Goal: Information Seeking & Learning: Learn about a topic

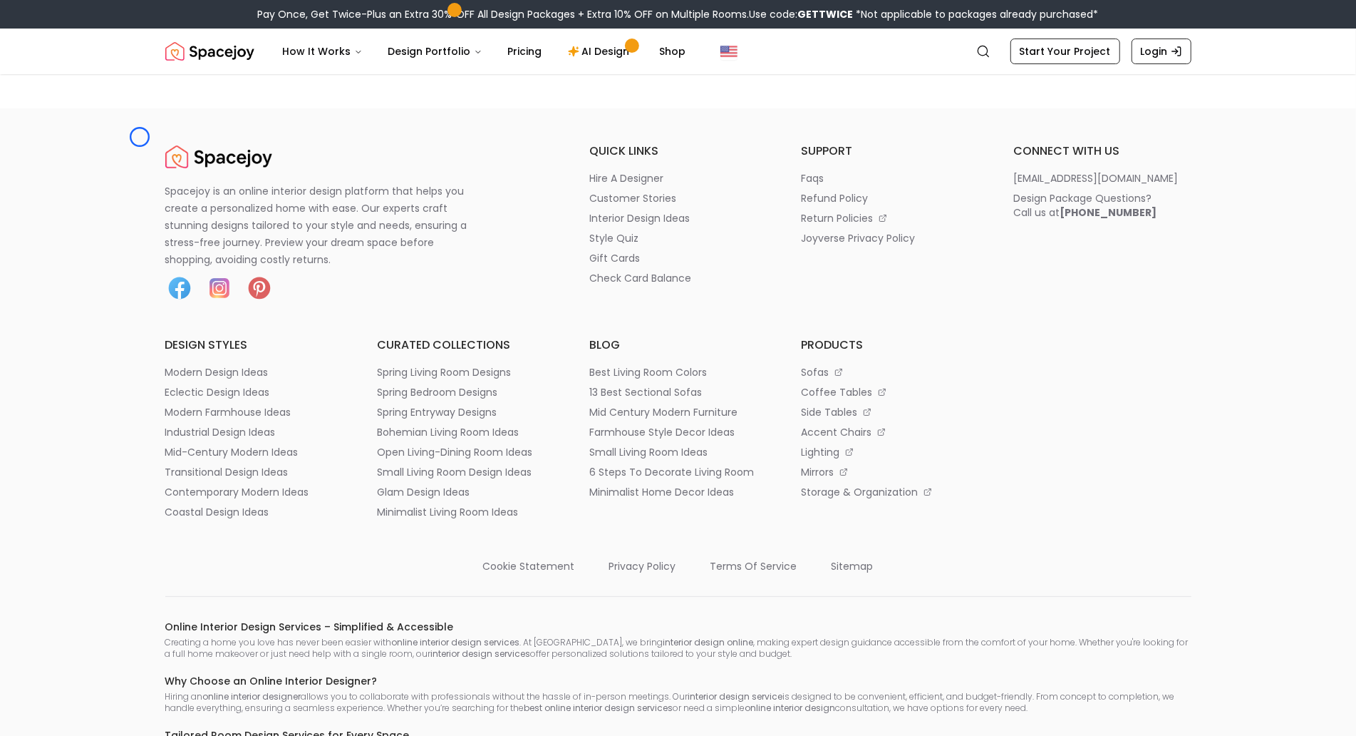
click at [140, 137] on footer "Spacejoy is an online interior design platform that helps you create a personal…" at bounding box center [678, 619] width 1356 height 1022
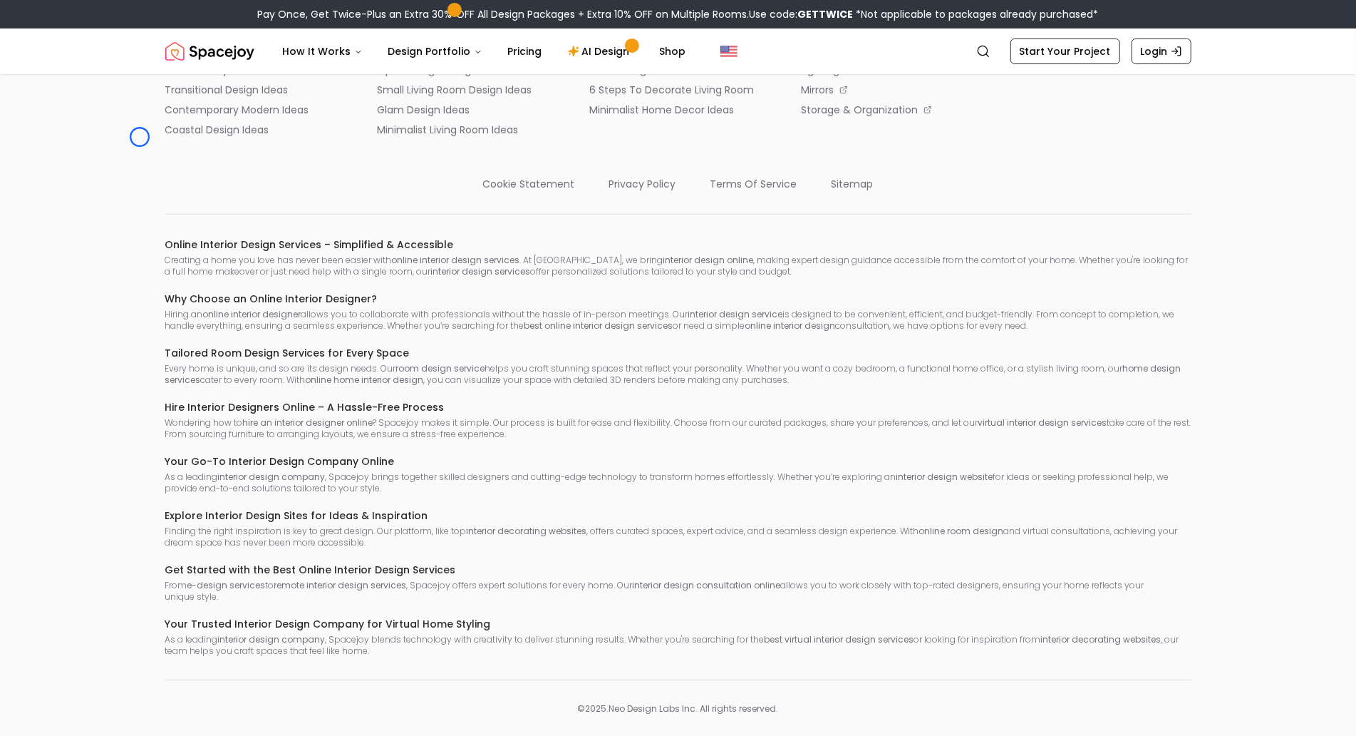
scroll to position [395, 0]
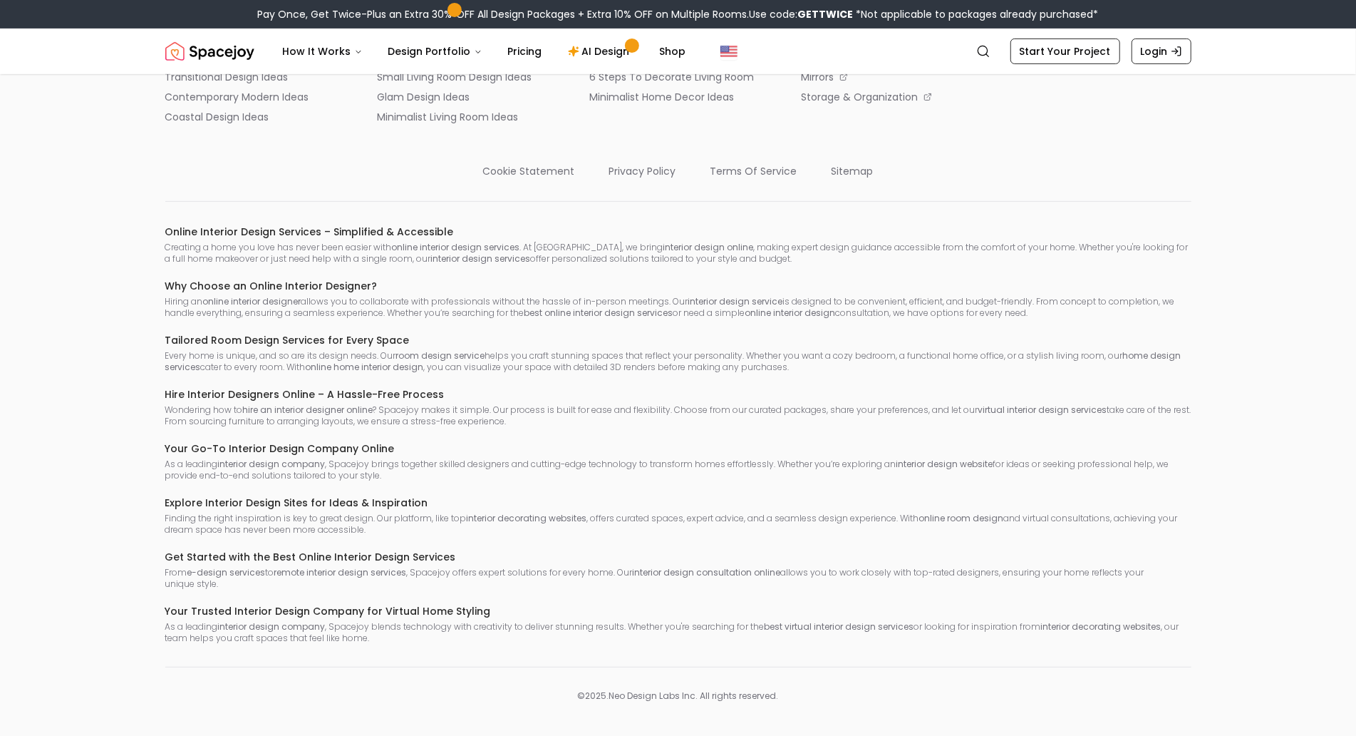
click at [140, 137] on div "Spacejoy is an online interior design platform that helps you create a personal…" at bounding box center [678, 225] width 1095 height 954
click at [111, 128] on footer "Spacejoy is an online interior design platform that helps you create a personal…" at bounding box center [678, 224] width 1356 height 1022
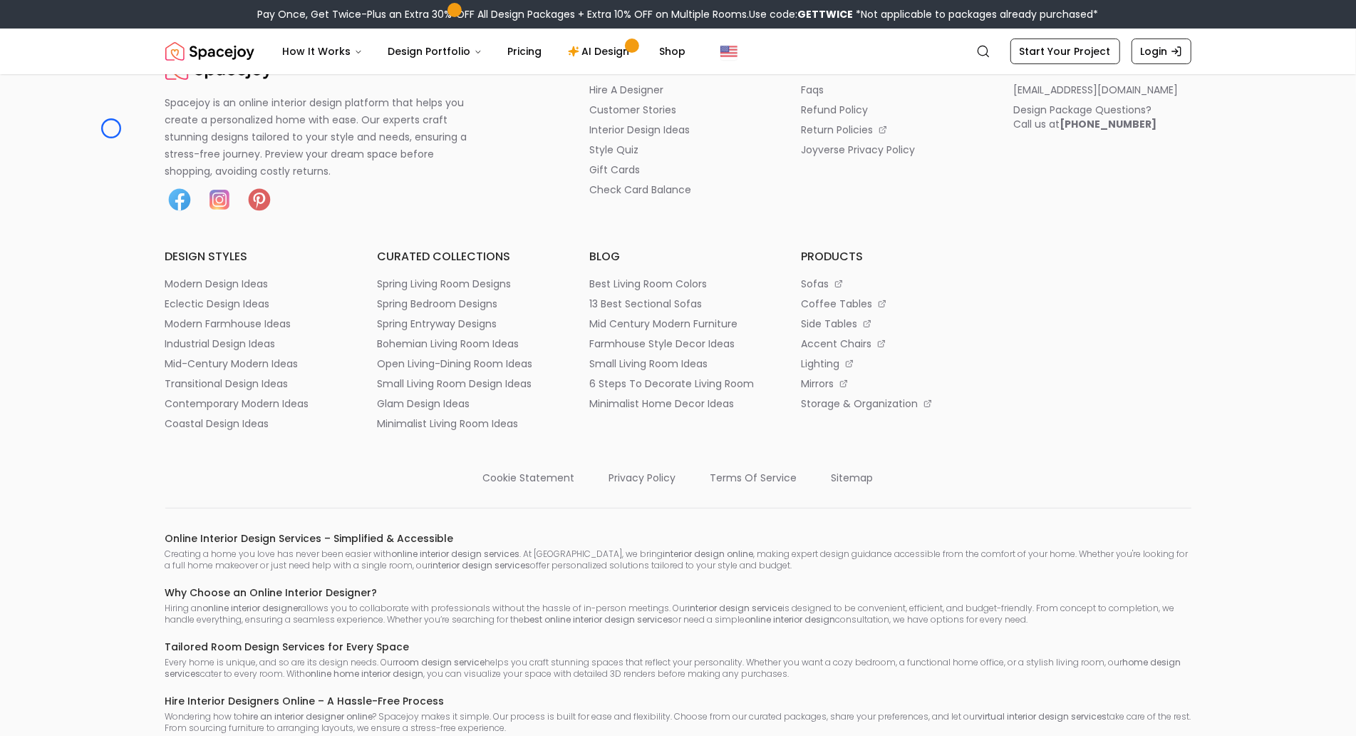
scroll to position [78, 0]
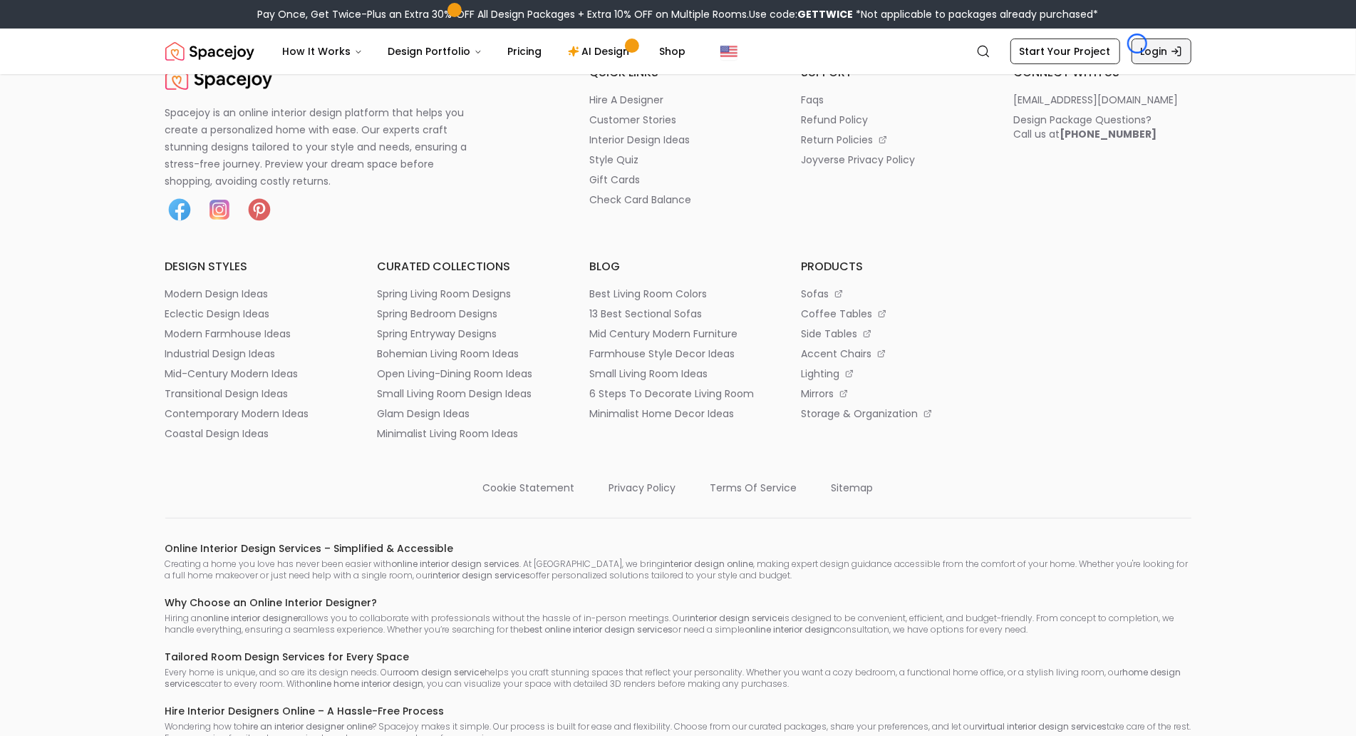
click at [1138, 43] on link "Login" at bounding box center [1162, 51] width 60 height 26
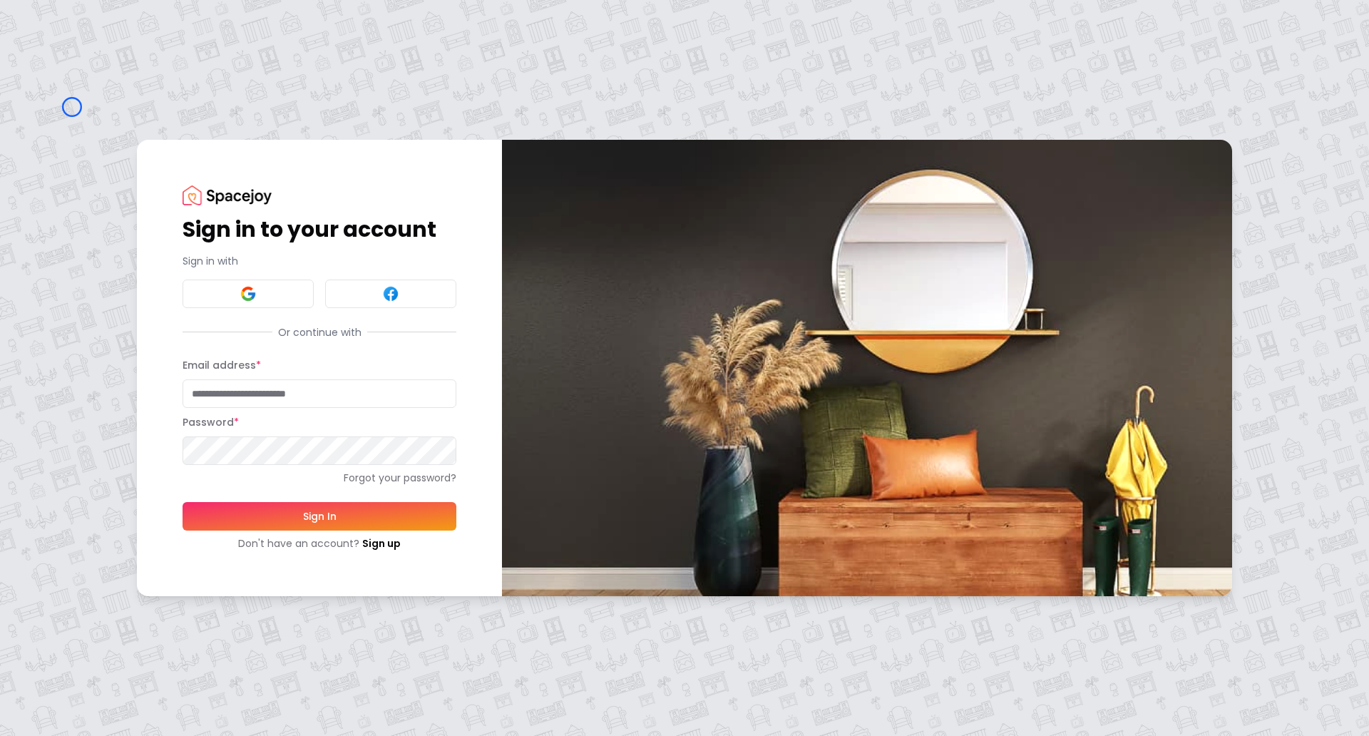
click at [72, 107] on div "Sign in to your account Sign in with Or continue with Email address * Password …" at bounding box center [684, 368] width 1369 height 736
click at [109, 125] on div "Sign in to your account Sign in with Or continue with Email address * Password …" at bounding box center [684, 368] width 1369 height 736
click at [366, 544] on link "Sign up" at bounding box center [381, 543] width 38 height 14
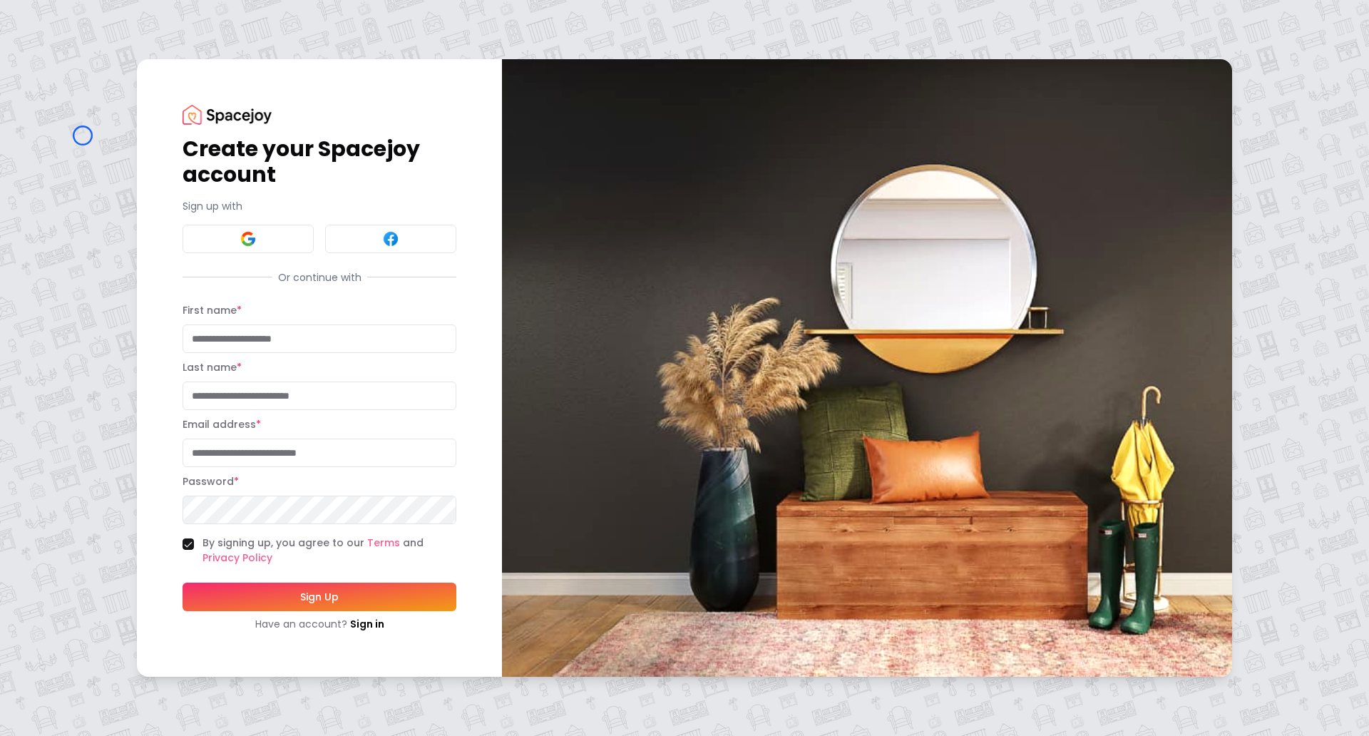
click at [83, 135] on div "Create your Spacejoy account Sign up with Or continue with First name * Last na…" at bounding box center [684, 368] width 1369 height 736
click at [123, 86] on div "Create your Spacejoy account Sign up with Or continue with First name * Last na…" at bounding box center [684, 368] width 1369 height 736
click at [381, 617] on link "Sign in" at bounding box center [367, 624] width 34 height 14
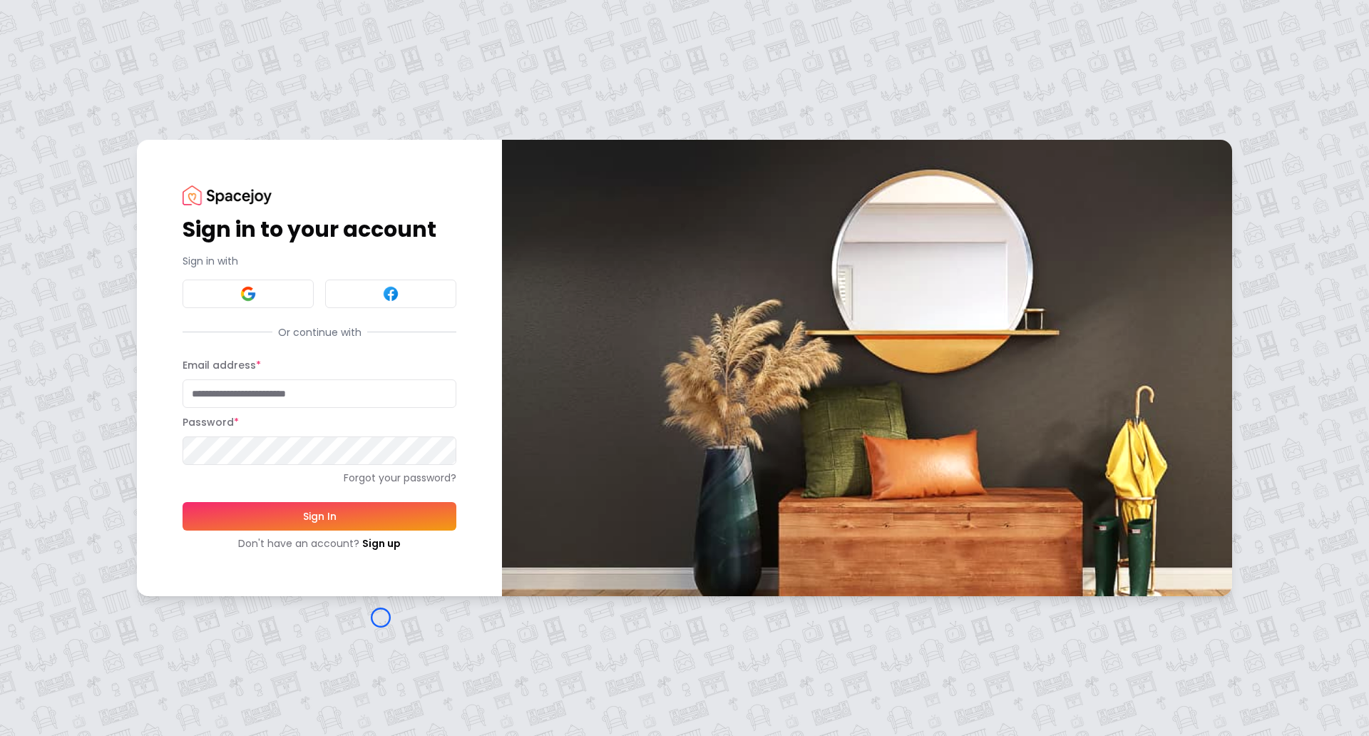
click at [114, 103] on div "Sign in to your account Sign in with Or continue with Email address * Password …" at bounding box center [684, 368] width 1369 height 736
click at [75, 106] on div "Sign in to your account Sign in with Or continue with Email address * Password …" at bounding box center [684, 368] width 1369 height 736
click at [370, 546] on link "Sign up" at bounding box center [381, 543] width 38 height 14
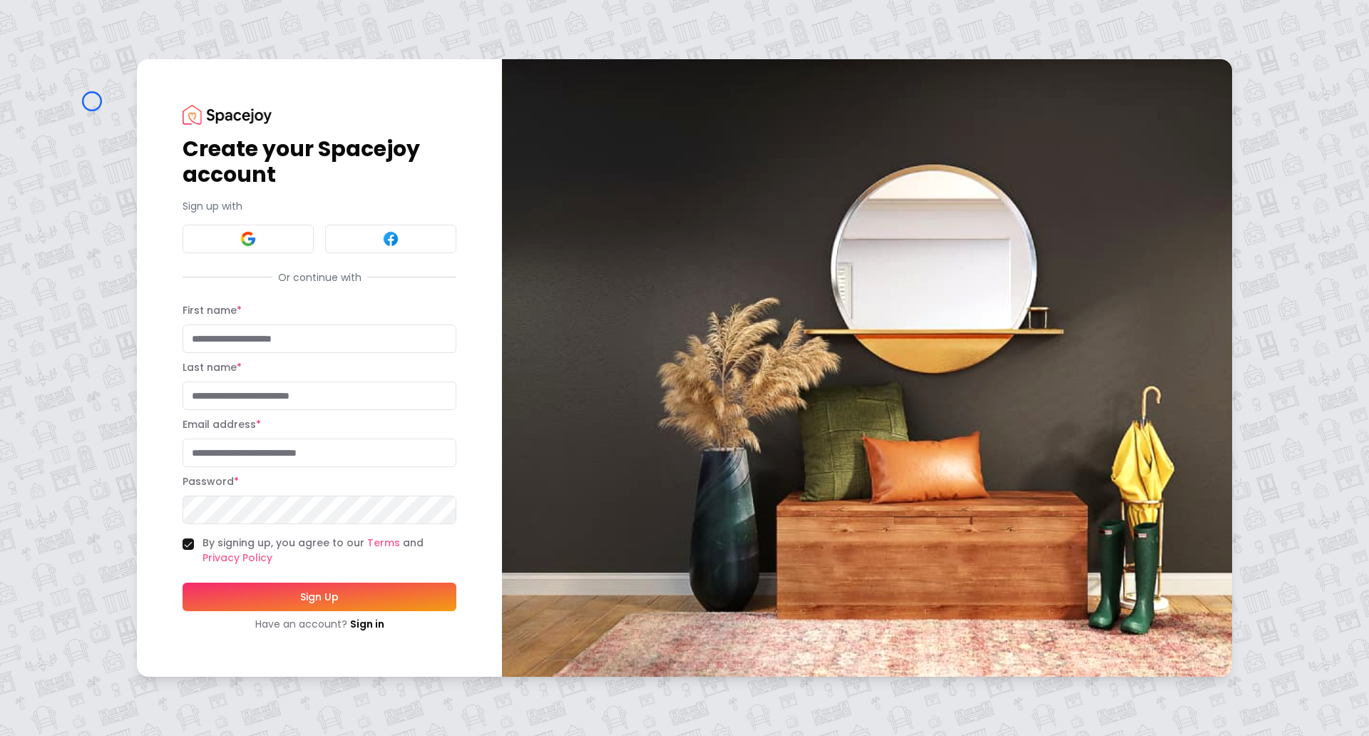
click at [92, 101] on div "Create your Spacejoy account Sign up with Or continue with First name * Last na…" at bounding box center [684, 368] width 1369 height 736
click at [86, 125] on div "Create your Spacejoy account Sign up with Or continue with First name * Last na…" at bounding box center [684, 368] width 1369 height 736
click at [218, 113] on img at bounding box center [226, 114] width 89 height 19
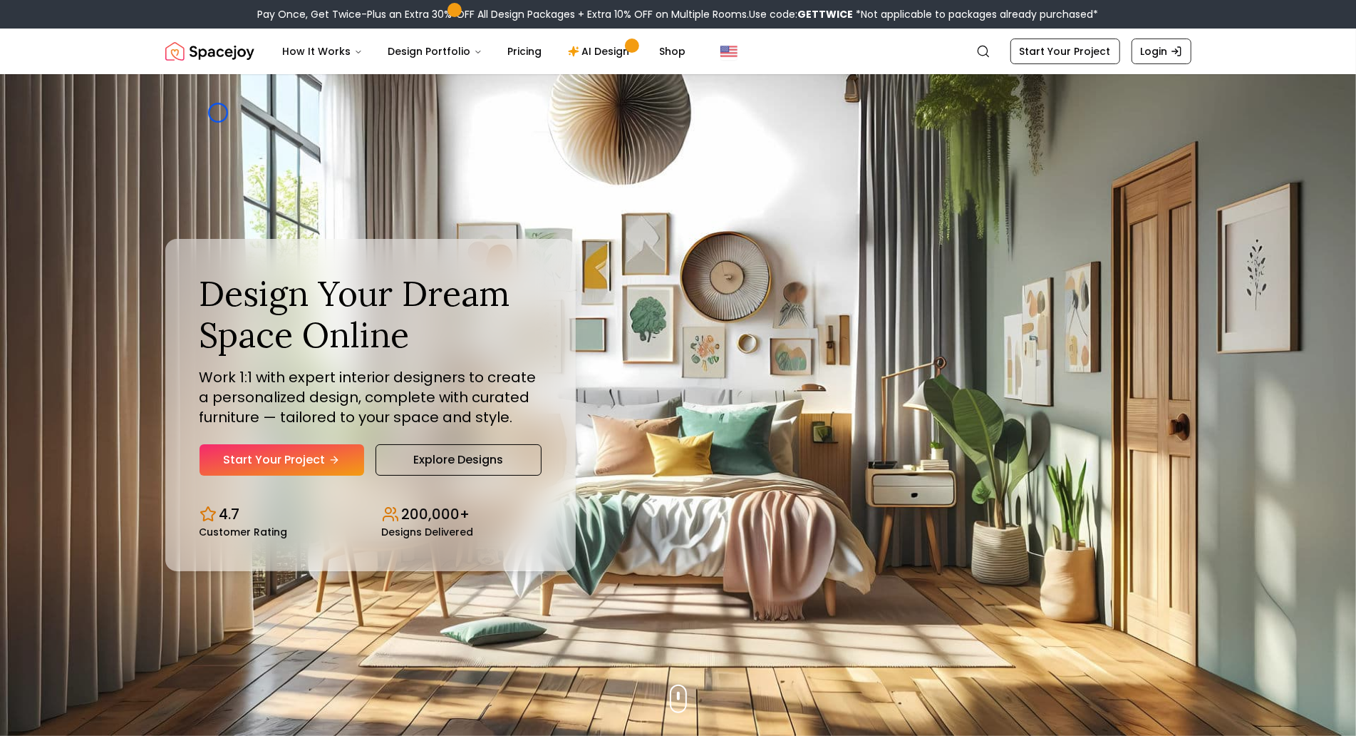
click at [218, 113] on div "Design Your Dream Space Online Work 1:1 with expert interior designers to creat…" at bounding box center [678, 404] width 1095 height 661
click at [104, 138] on img "Hero section" at bounding box center [678, 404] width 1356 height 661
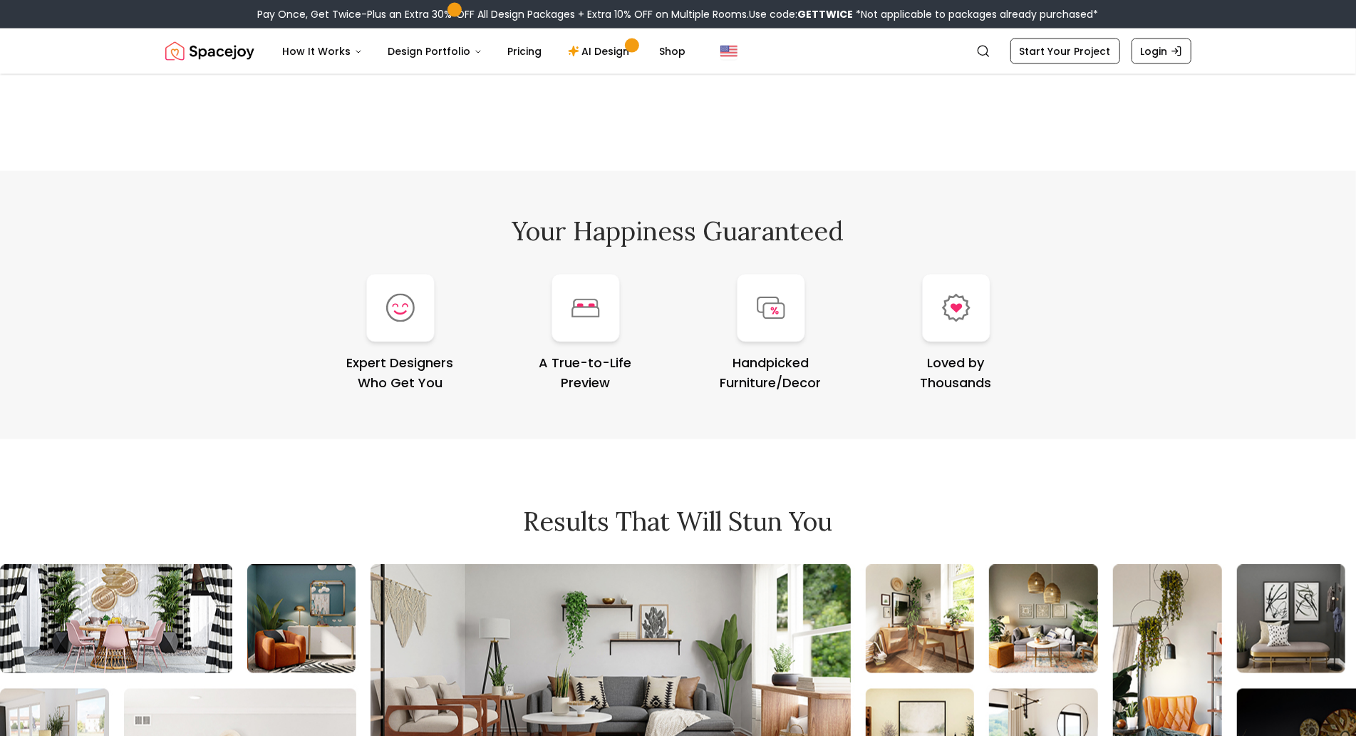
scroll to position [5925, 0]
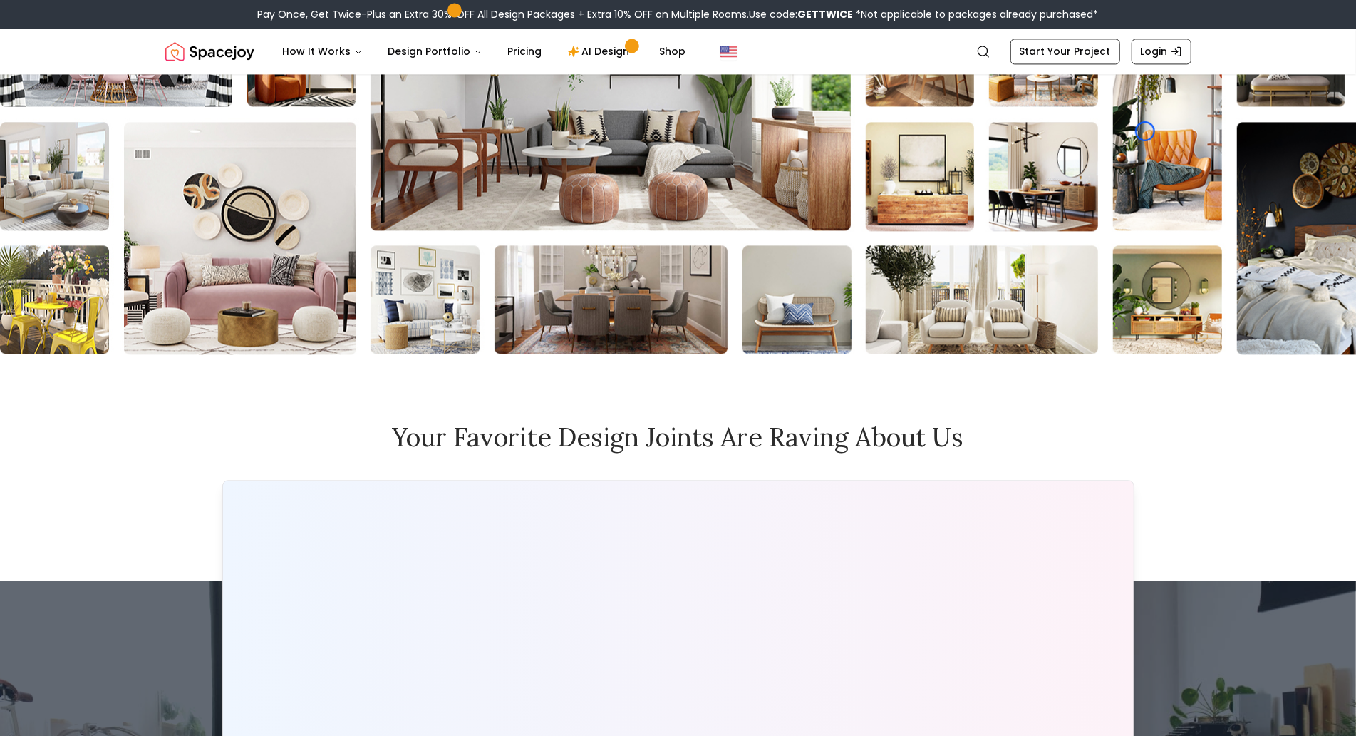
click at [104, 138] on img at bounding box center [1105, 176] width 2212 height 356
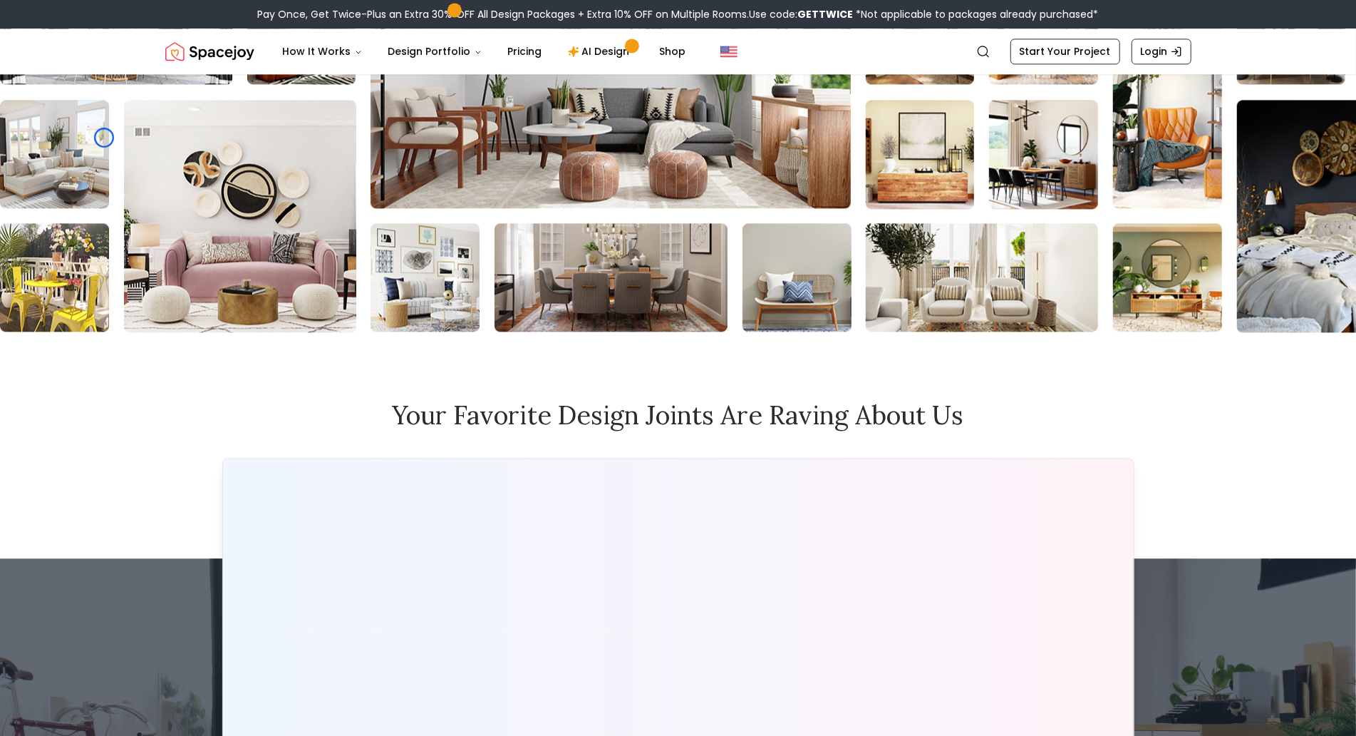
scroll to position [7890, 0]
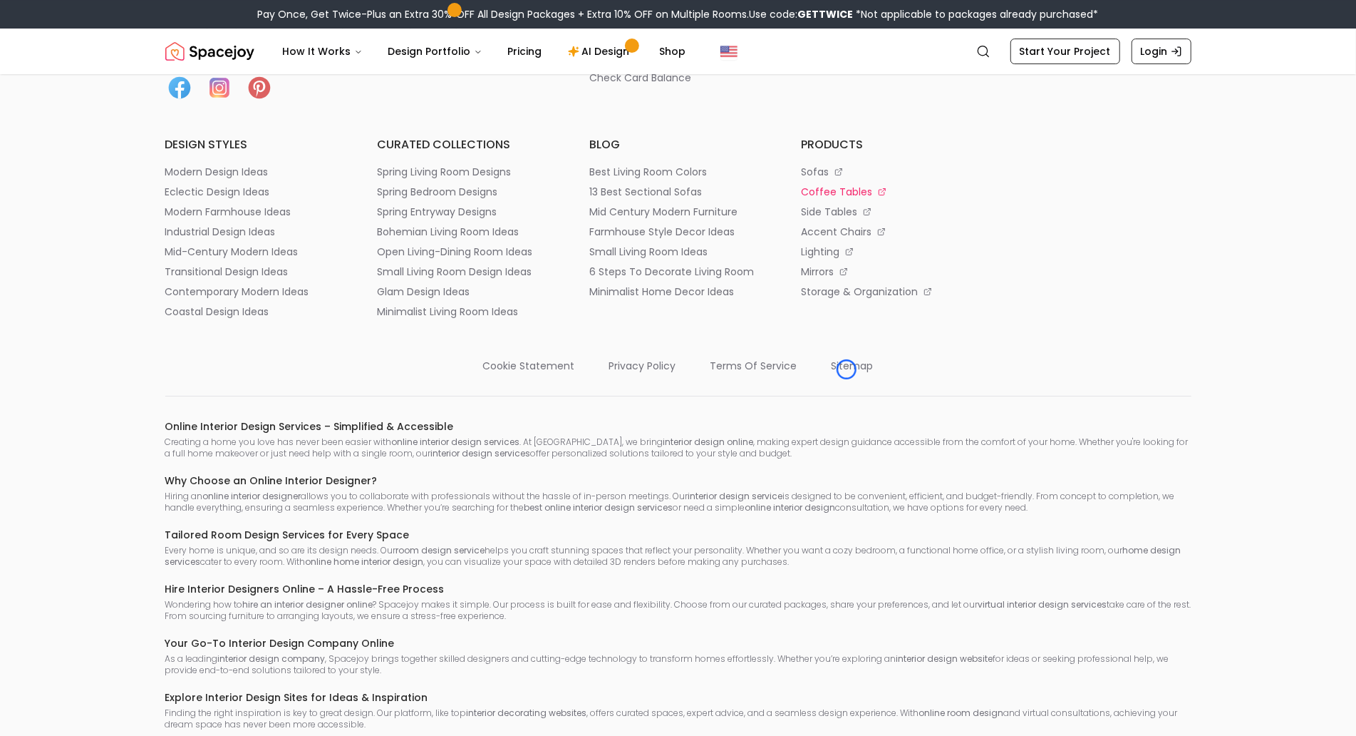
click at [847, 199] on p "coffee tables" at bounding box center [836, 192] width 71 height 14
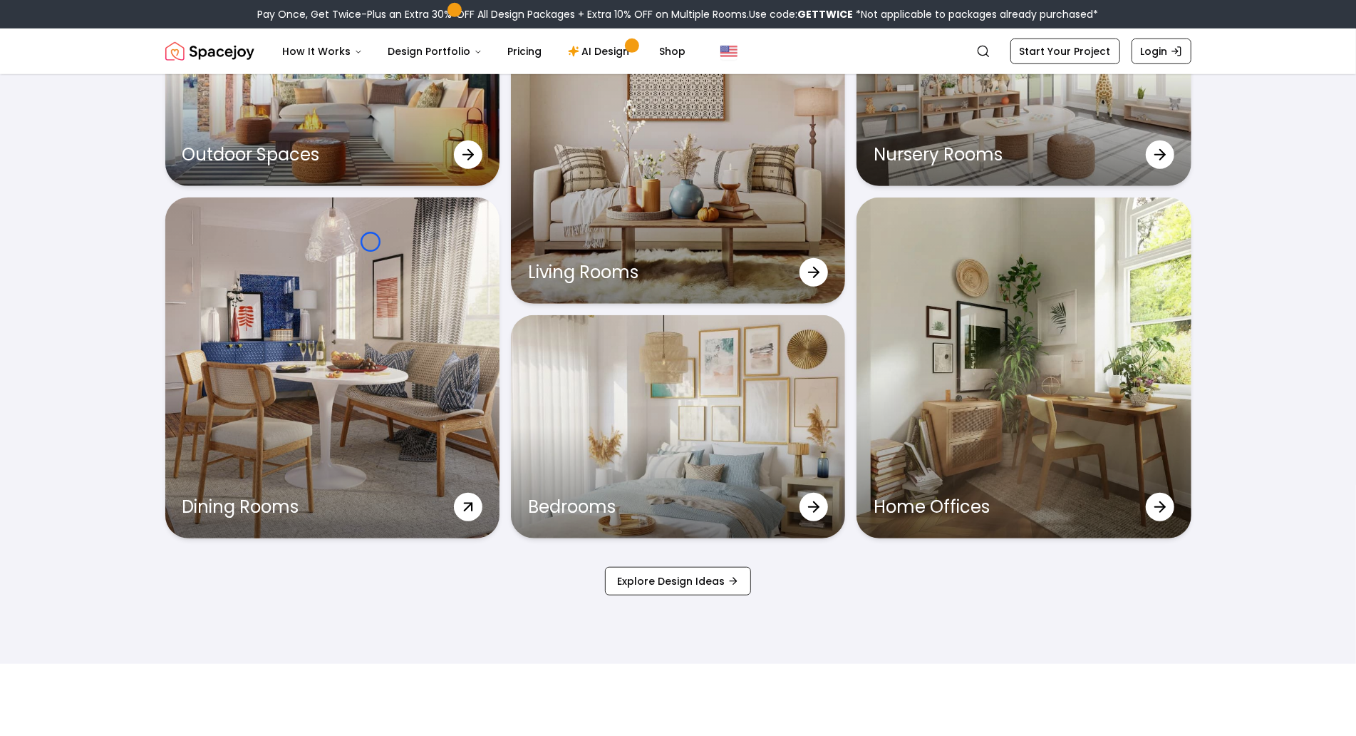
click at [371, 242] on div "Dining Rooms" at bounding box center [332, 367] width 334 height 340
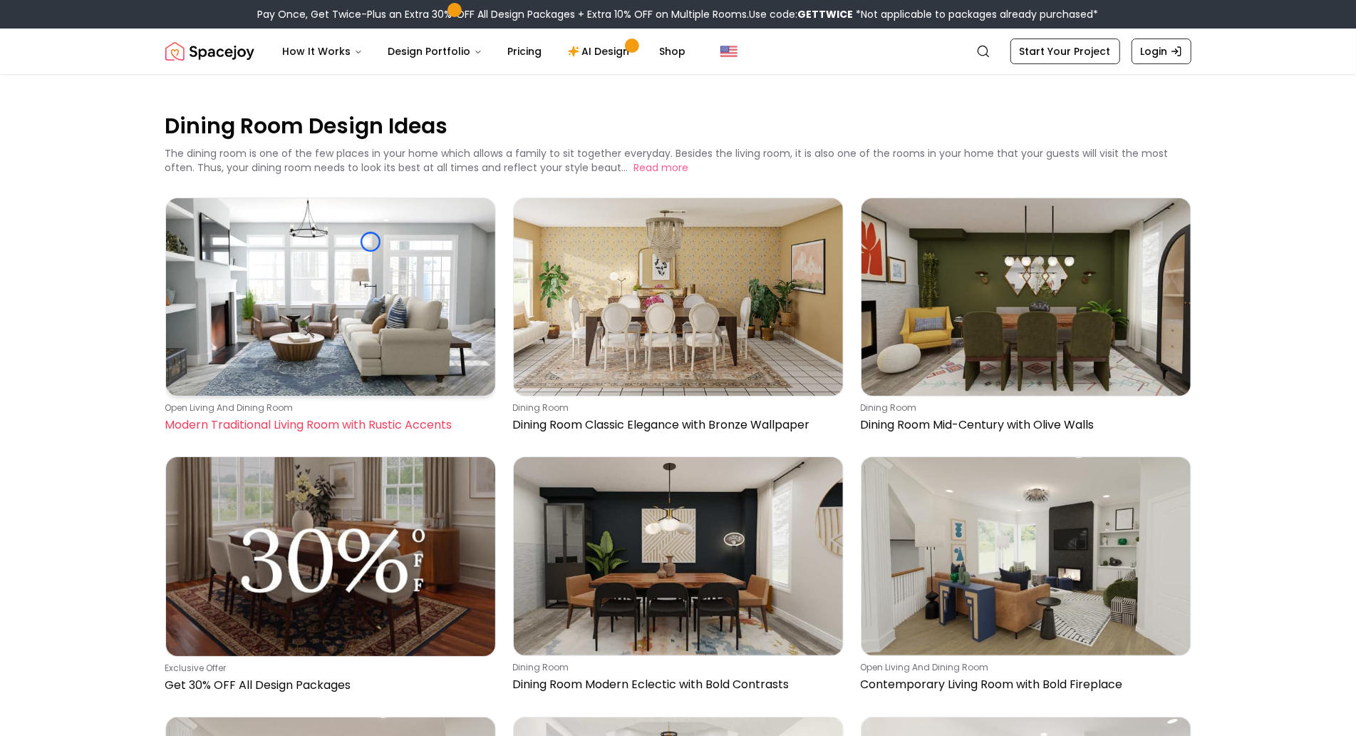
click at [371, 242] on img at bounding box center [330, 296] width 329 height 197
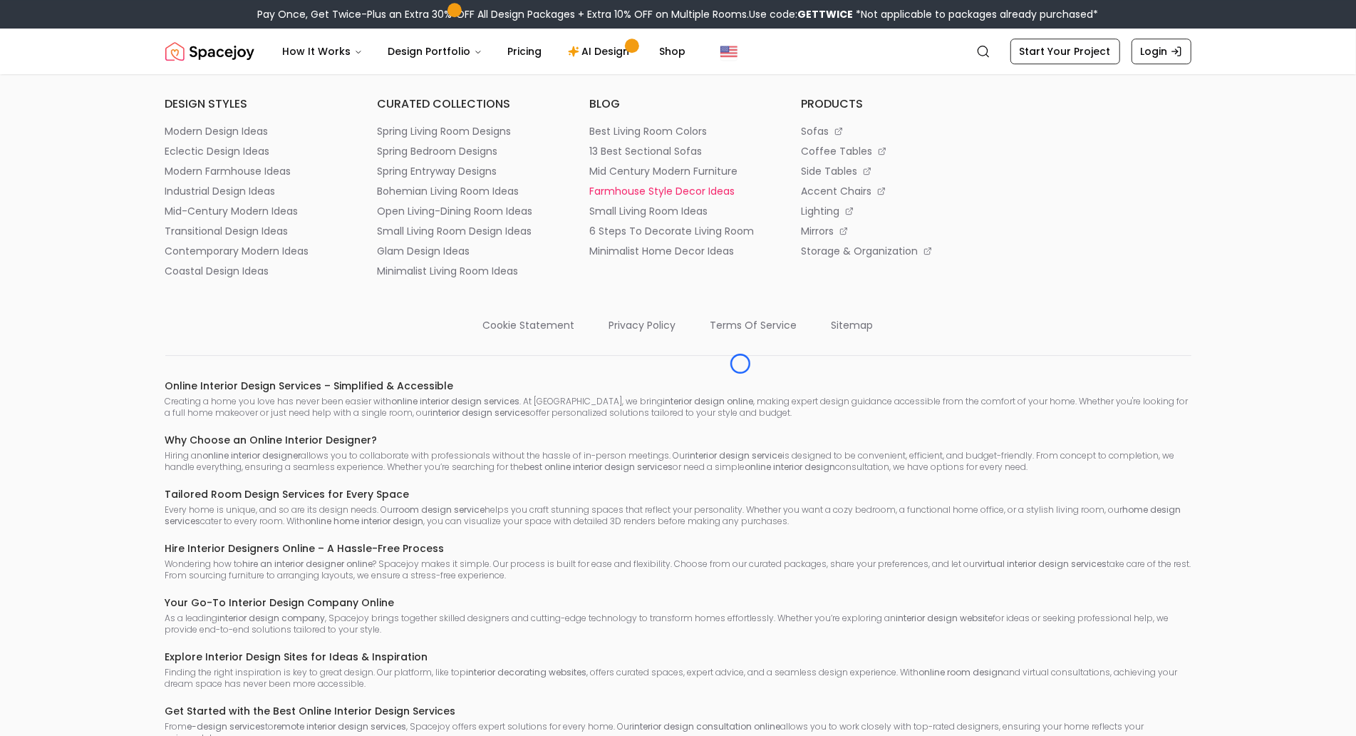
click at [741, 198] on li "farmhouse style decor ideas" at bounding box center [678, 191] width 178 height 14
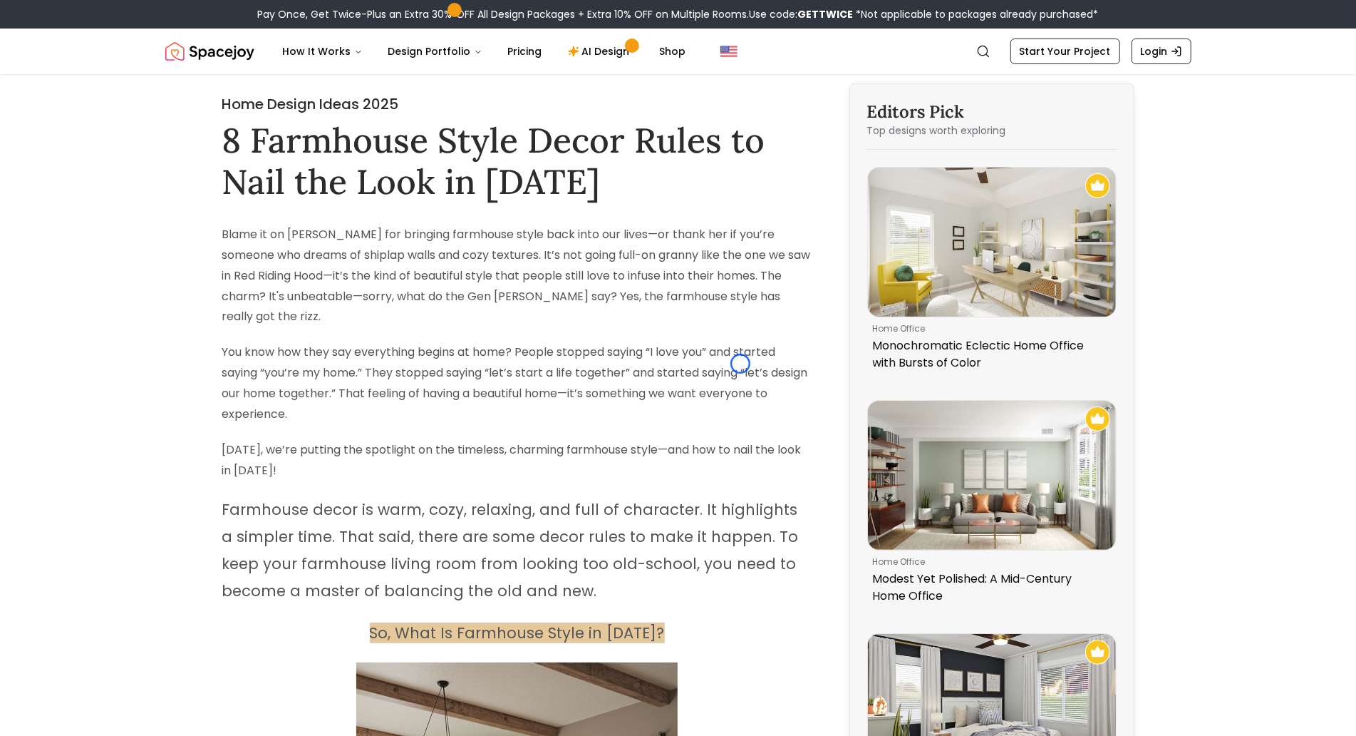
click at [741, 364] on p "You know how they say everything begins at home? People stopped saying “I love …" at bounding box center [517, 383] width 590 height 82
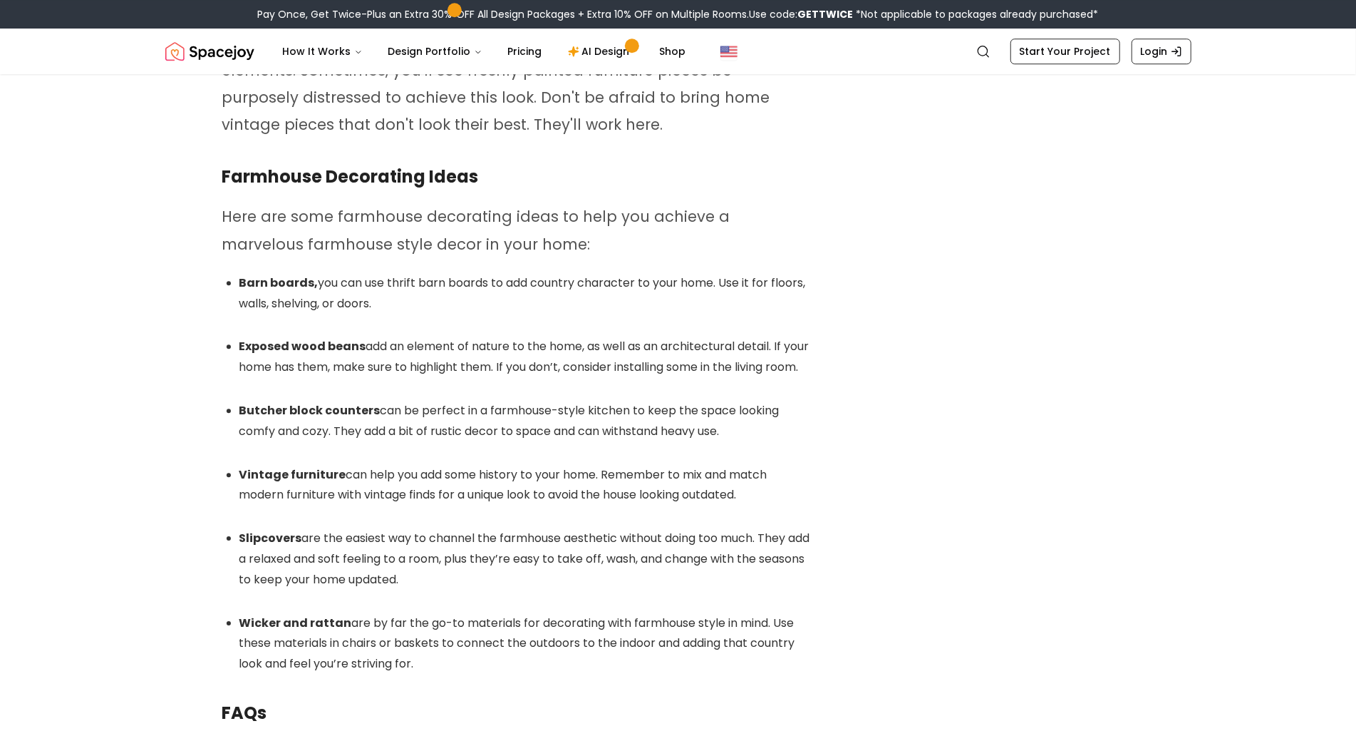
scroll to position [7174, 0]
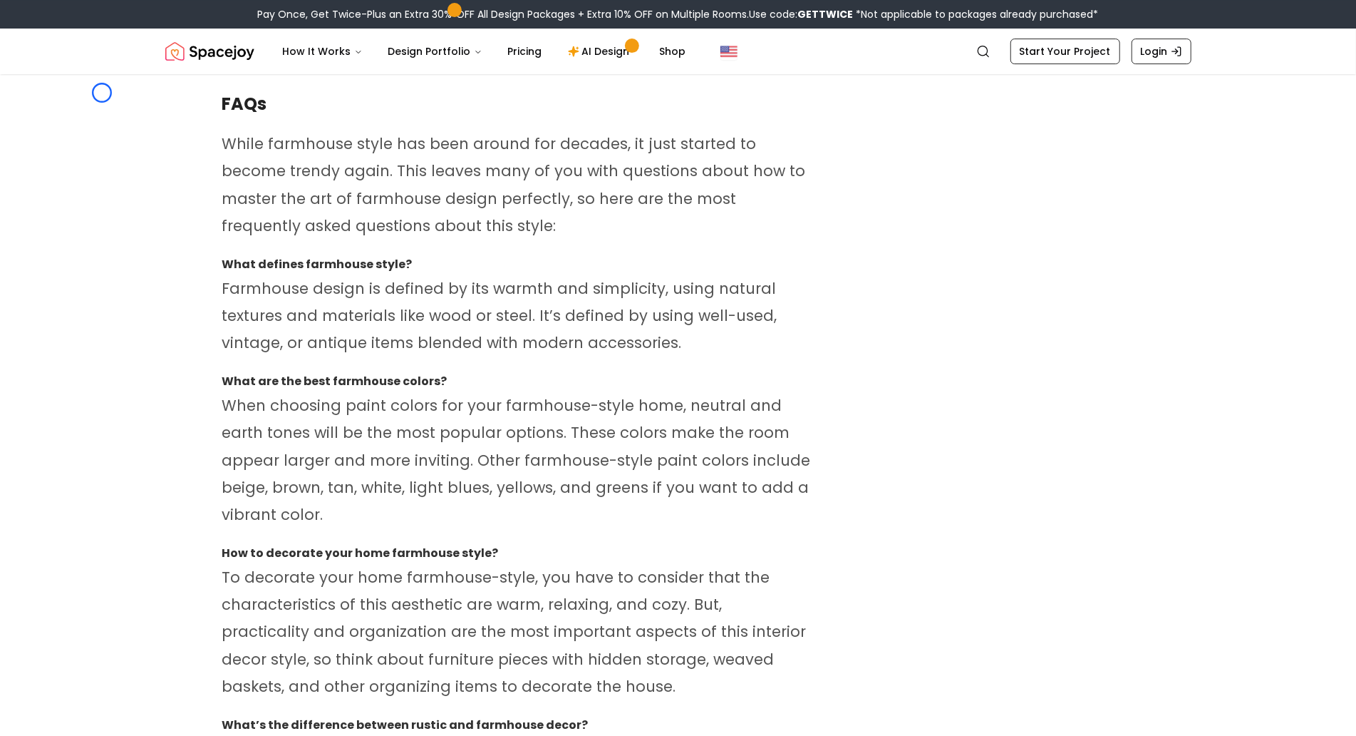
scroll to position [11599, 0]
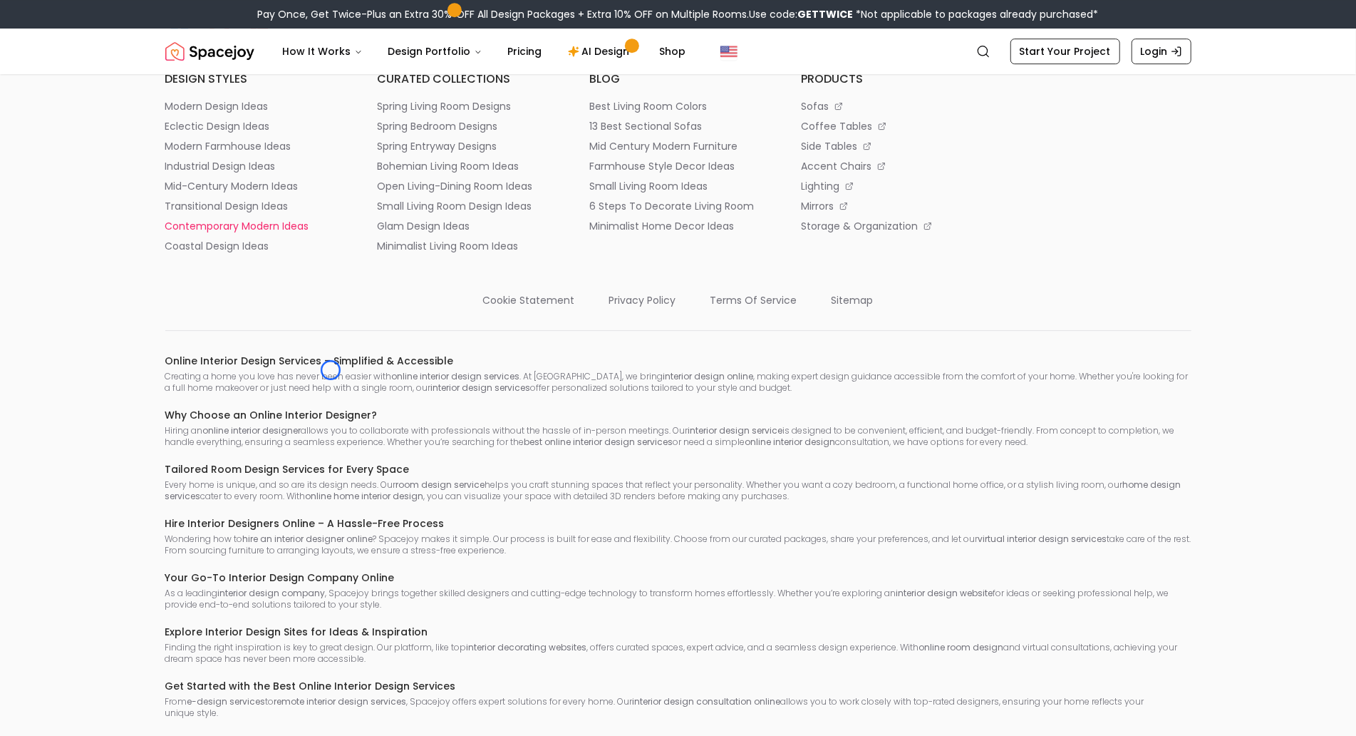
click at [331, 233] on li "contemporary modern ideas" at bounding box center [254, 226] width 178 height 14
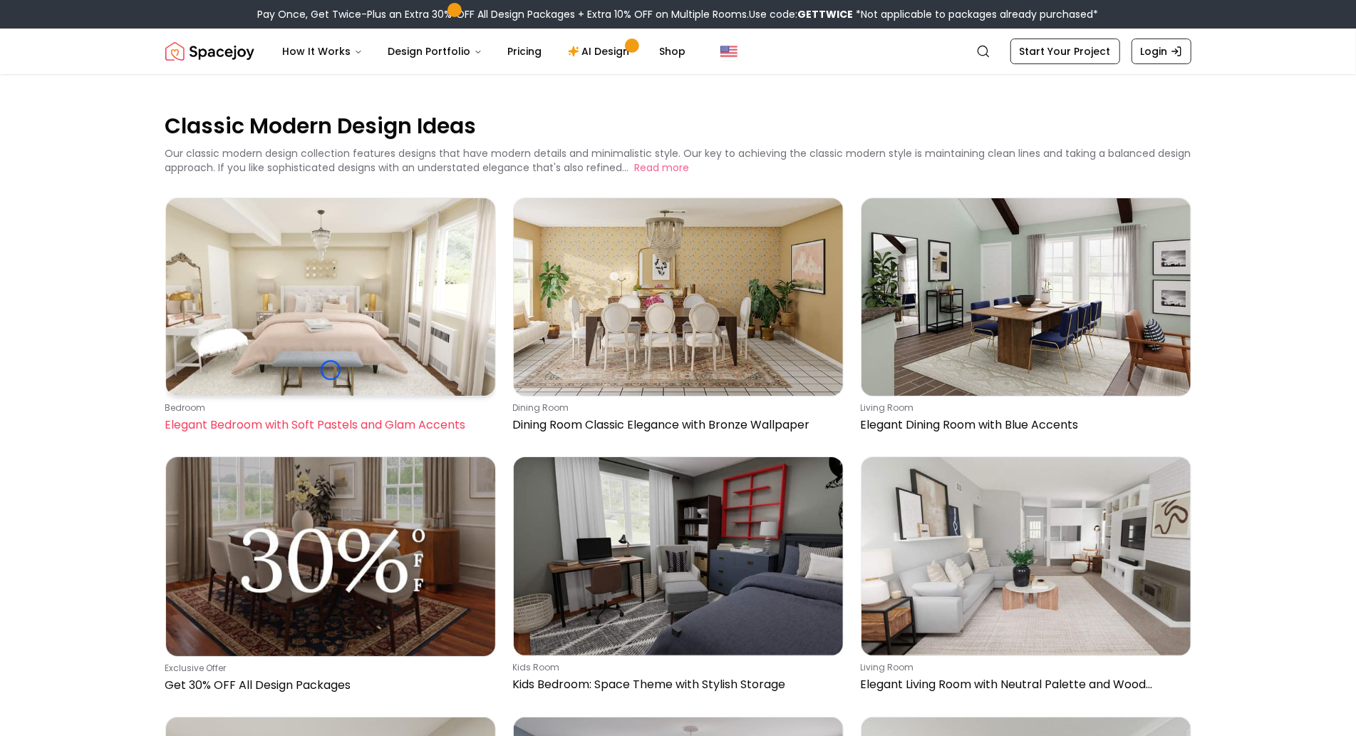
click at [331, 370] on img at bounding box center [330, 296] width 329 height 197
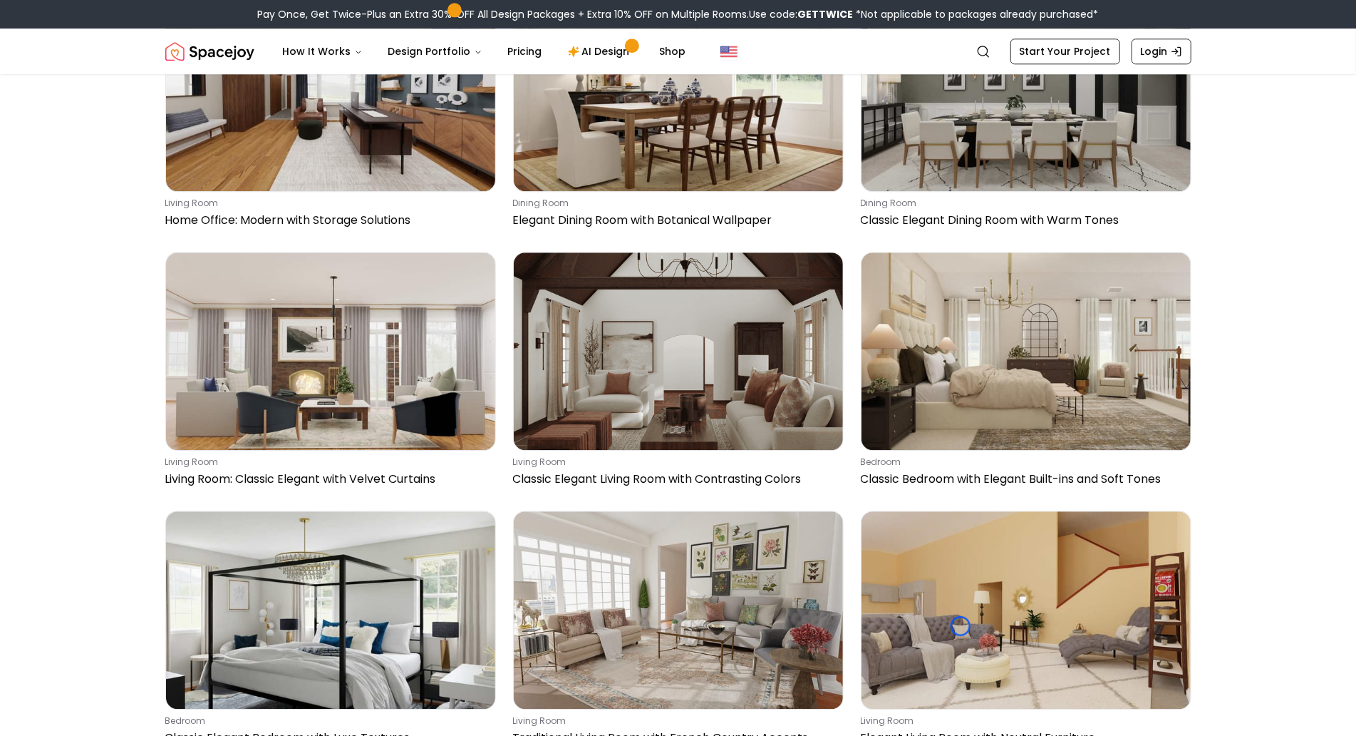
scroll to position [2844, 0]
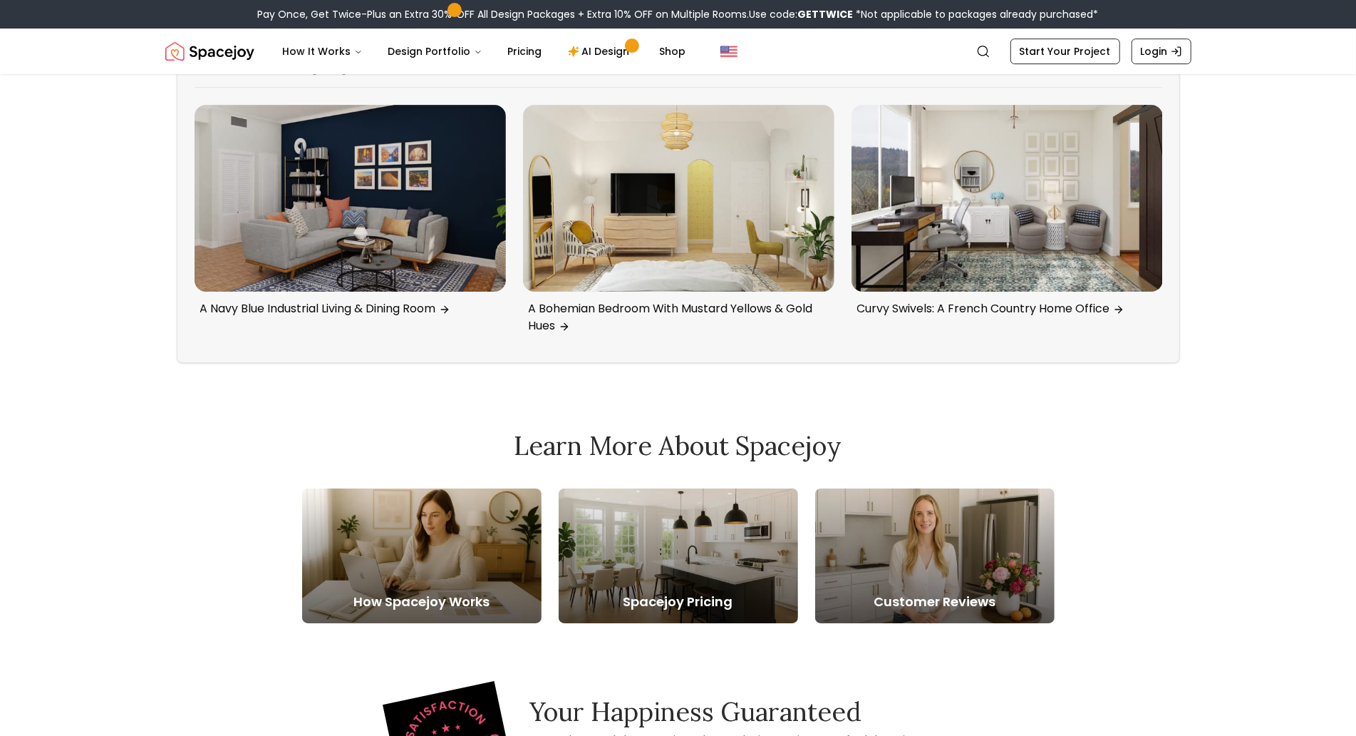
scroll to position [7728, 0]
